Goal: Find specific page/section: Find specific page/section

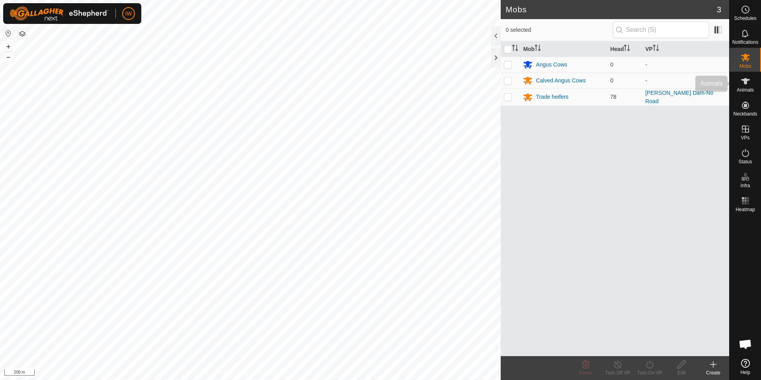
click at [749, 82] on icon at bounding box center [746, 81] width 10 height 10
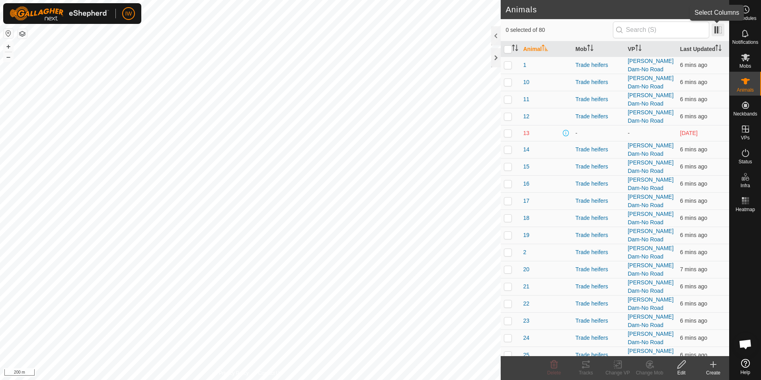
click at [720, 28] on span at bounding box center [718, 29] width 13 height 13
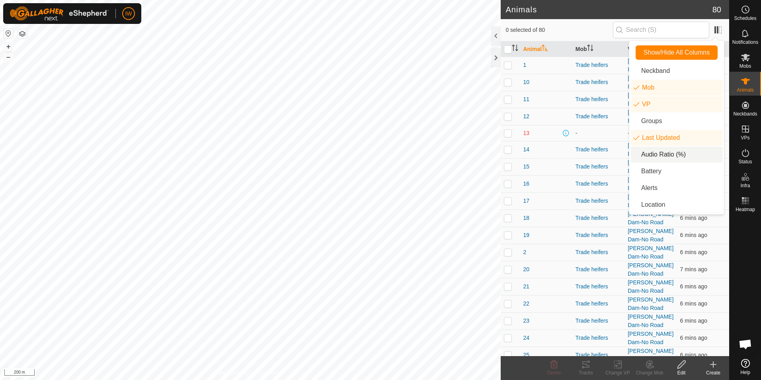
click at [686, 154] on li "Audio Ratio (%)" at bounding box center [677, 154] width 92 height 16
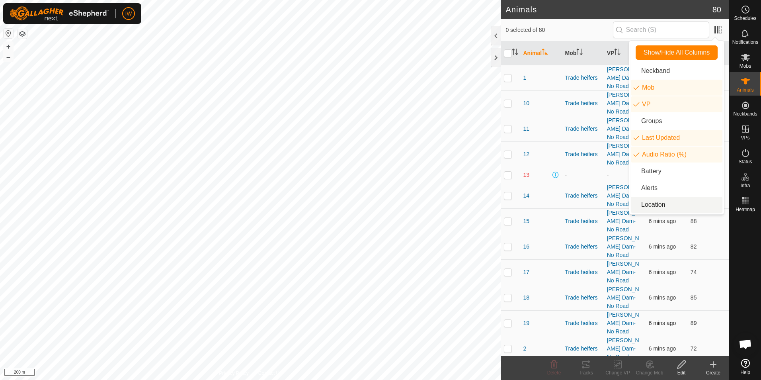
click at [709, 310] on td "89" at bounding box center [708, 322] width 42 height 25
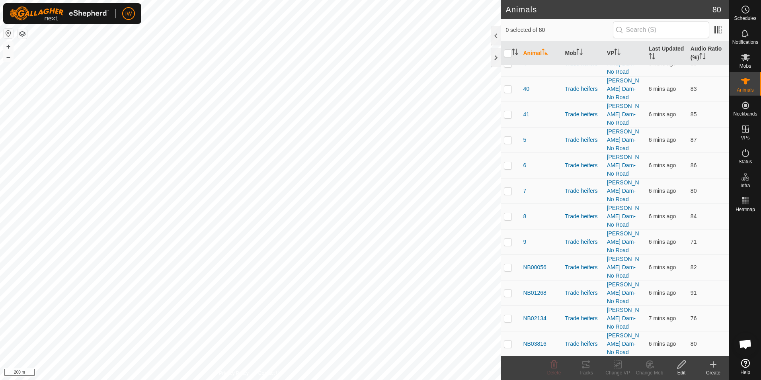
scroll to position [251, 0]
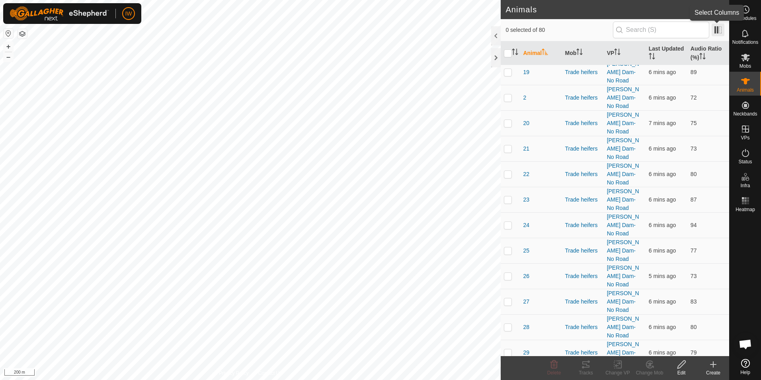
click at [721, 27] on span at bounding box center [718, 29] width 13 height 13
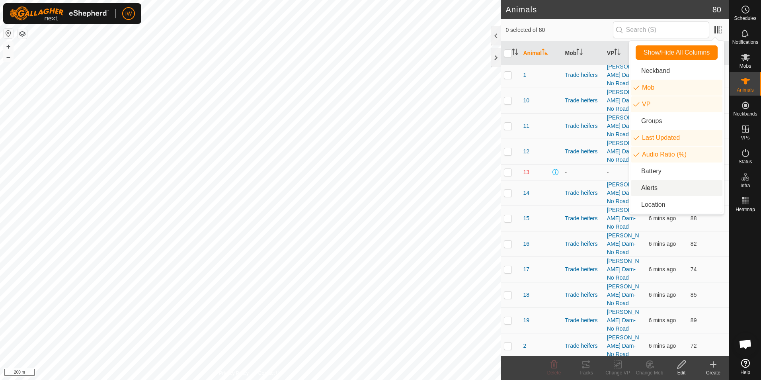
scroll to position [0, 0]
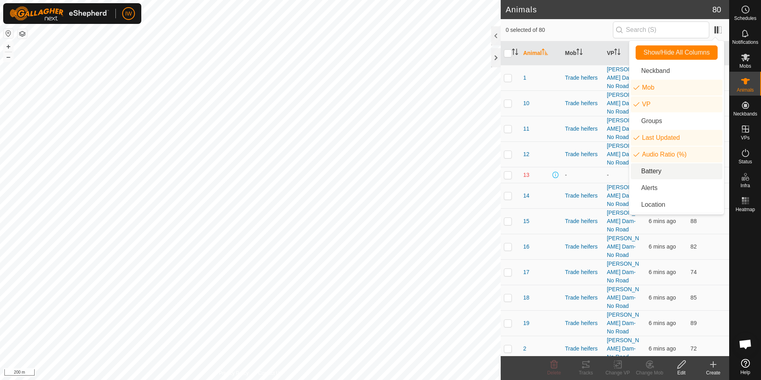
click at [671, 170] on li "Battery" at bounding box center [677, 171] width 92 height 16
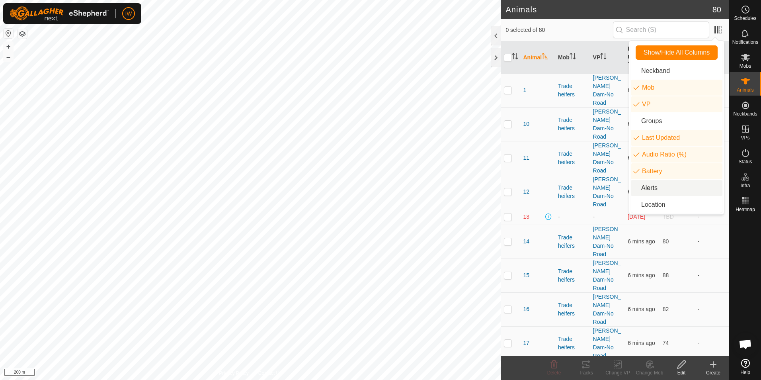
click at [656, 190] on li "Alerts" at bounding box center [677, 188] width 92 height 16
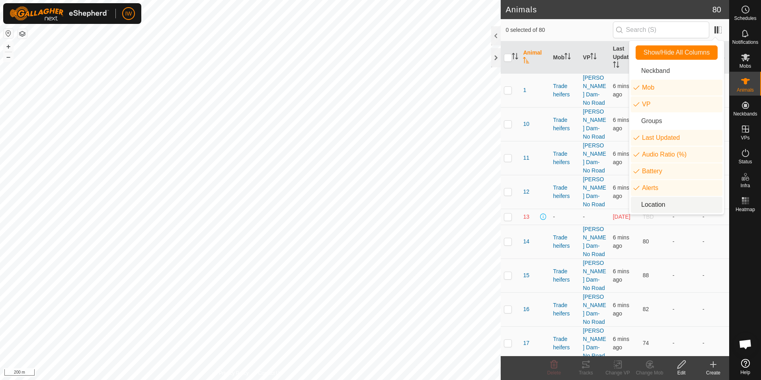
click at [656, 201] on li "Location" at bounding box center [677, 205] width 92 height 16
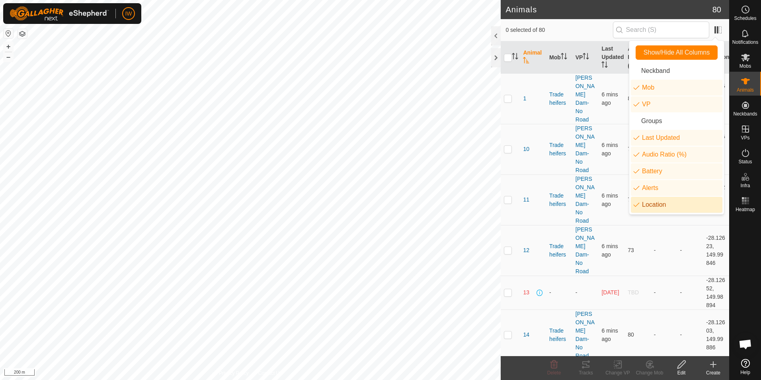
click at [656, 201] on li "Location" at bounding box center [677, 205] width 92 height 16
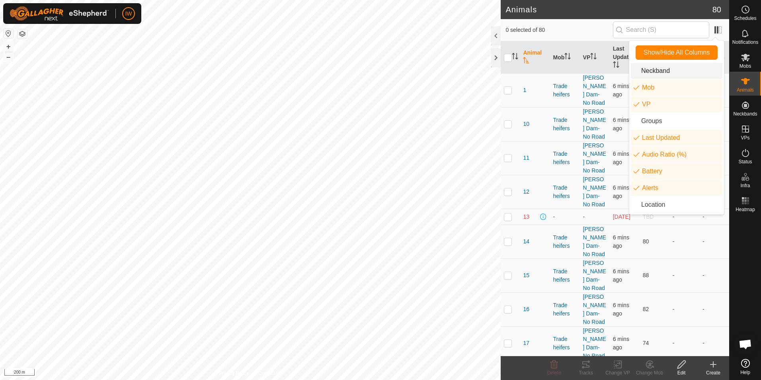
click at [658, 71] on li "Neckband" at bounding box center [677, 71] width 92 height 16
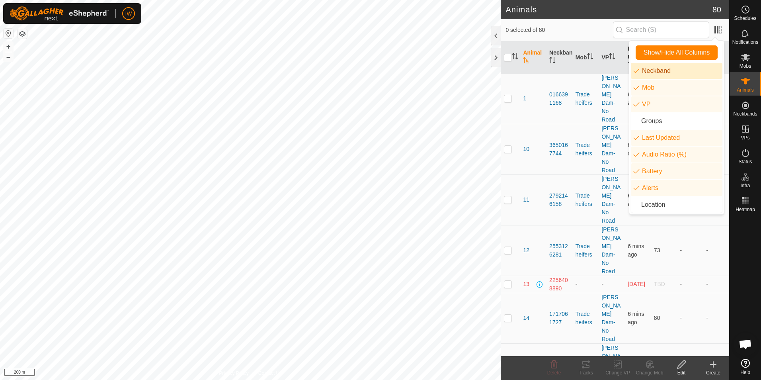
click at [658, 71] on li "Neckband" at bounding box center [677, 71] width 92 height 16
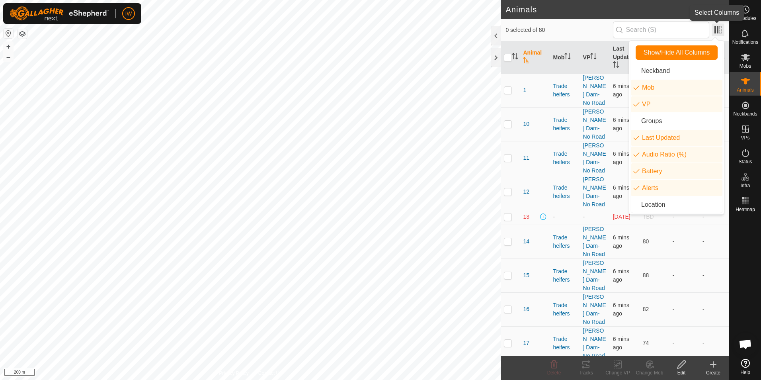
click at [719, 29] on span at bounding box center [718, 29] width 13 height 13
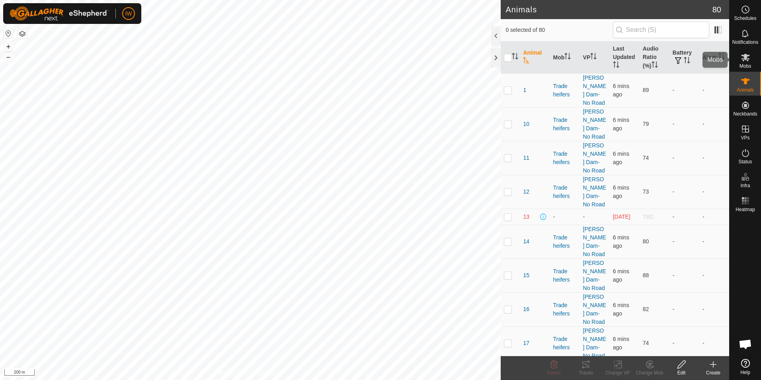
click at [752, 66] on div "Mobs" at bounding box center [745, 60] width 31 height 24
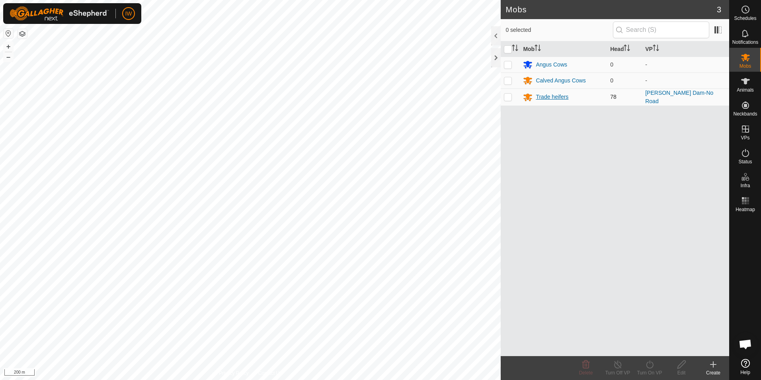
click at [585, 99] on div "Trade heifers" at bounding box center [563, 97] width 81 height 10
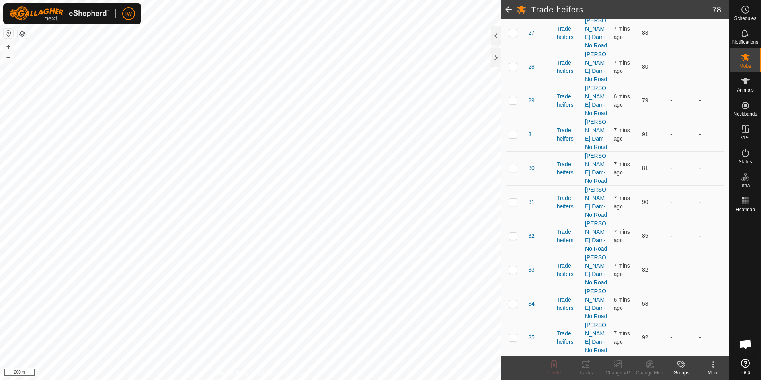
scroll to position [836, 0]
